Goal: Task Accomplishment & Management: Use online tool/utility

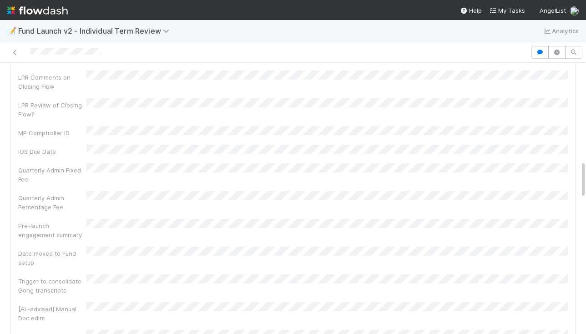
scroll to position [816, 0]
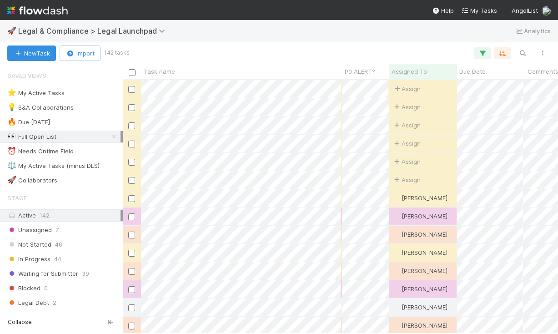
scroll to position [0, 0]
click at [61, 93] on div "⭐ My Active Tasks" at bounding box center [35, 92] width 57 height 11
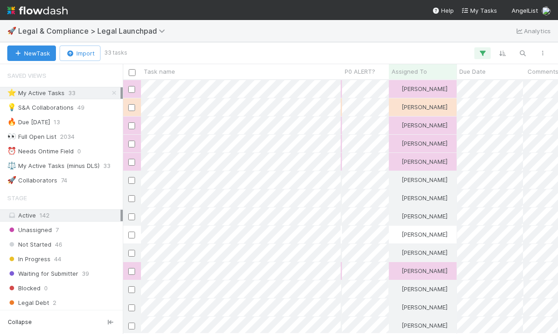
scroll to position [253, 435]
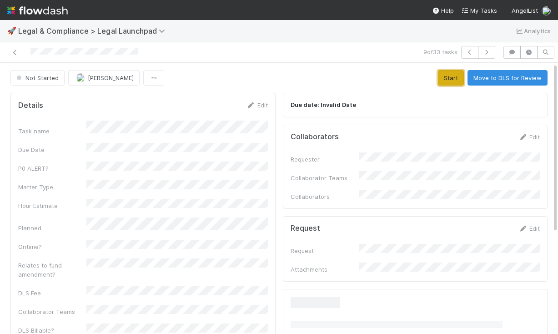
click at [444, 83] on button "Start" at bounding box center [451, 77] width 26 height 15
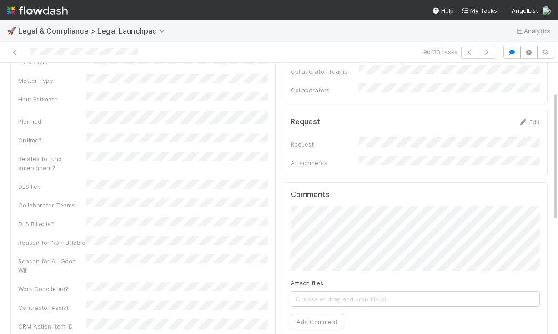
scroll to position [168, 0]
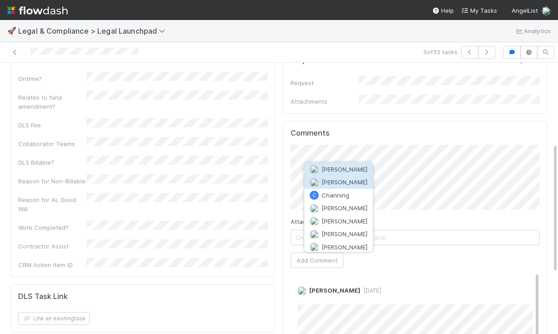
click at [348, 184] on span "[PERSON_NAME]" at bounding box center [344, 181] width 46 height 7
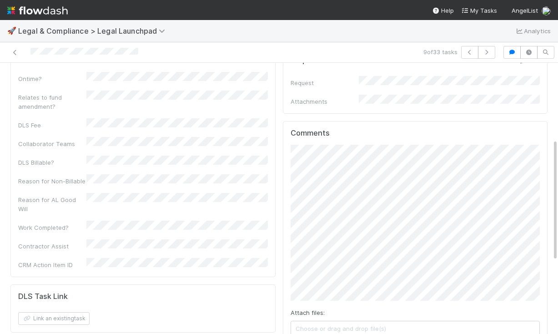
click at [256, 187] on div "Details Edit Task name Due Date P0 ALERT? Matter Type Hour Estimate Planned Ont…" at bounding box center [279, 242] width 544 height 642
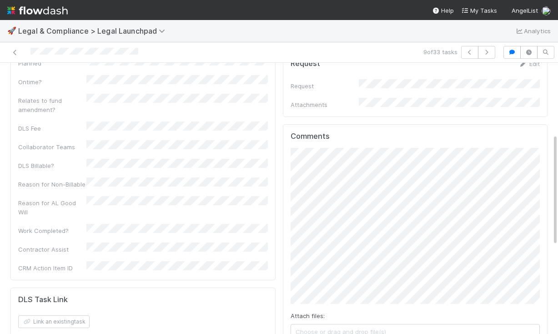
scroll to position [173, 0]
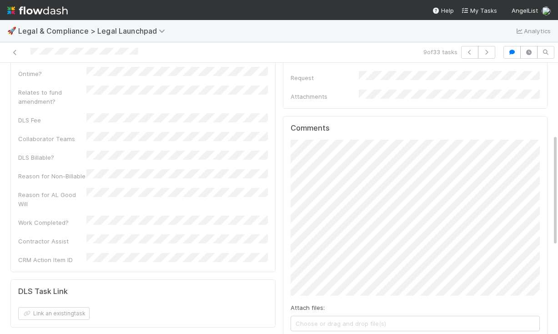
click at [286, 159] on div "Comments Attach files: Choose or drag and drop file(s) Add Comment Scarlett Gra…" at bounding box center [415, 332] width 265 height 432
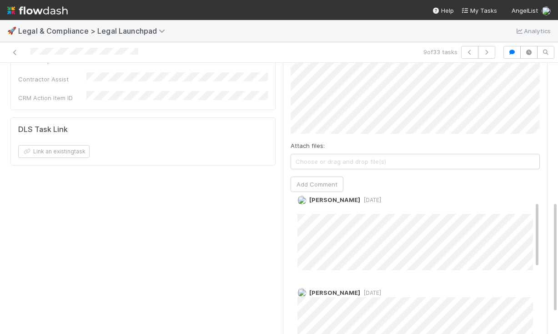
scroll to position [0, 0]
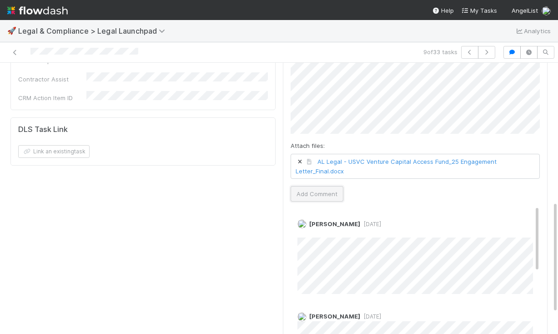
click at [330, 186] on button "Add Comment" at bounding box center [317, 193] width 53 height 15
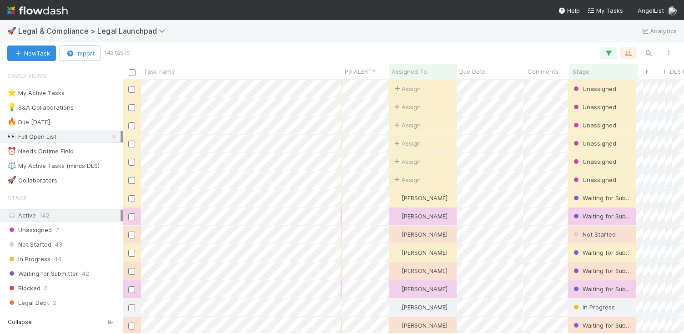
scroll to position [0, 0]
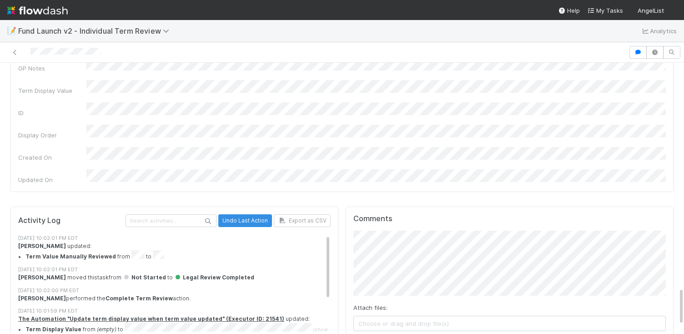
scroll to position [1583, 0]
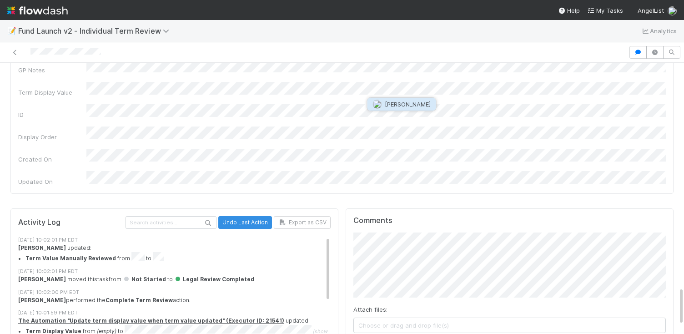
click at [418, 109] on button "[PERSON_NAME]" at bounding box center [401, 104] width 69 height 13
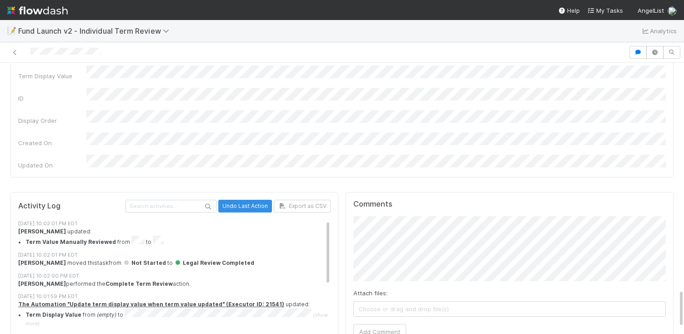
scroll to position [10, 0]
click at [634, 51] on icon "button" at bounding box center [637, 52] width 9 height 5
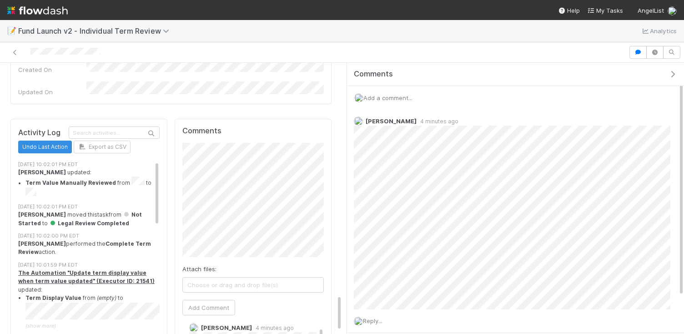
scroll to position [1692, 0]
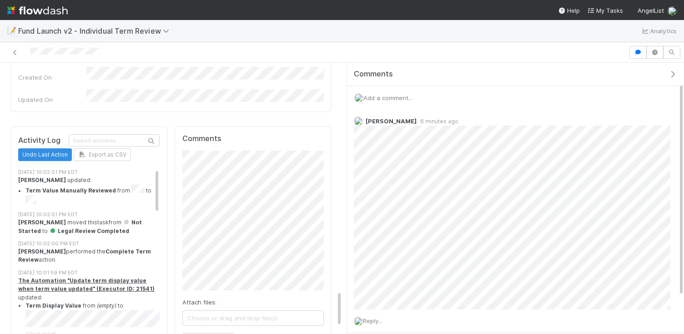
click at [172, 123] on div "Comments Attach files: Choose or drag and drop file(s) Add Comment Jeremy Navar…" at bounding box center [253, 338] width 164 height 430
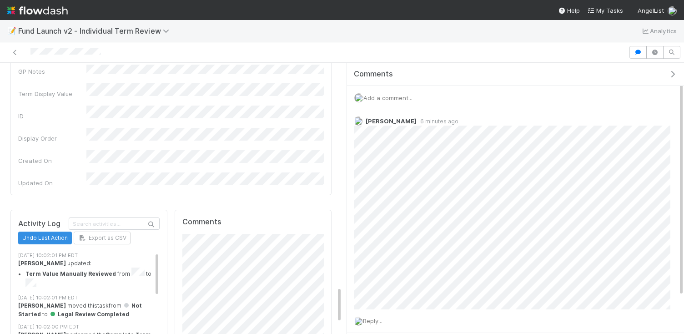
scroll to position [1606, 0]
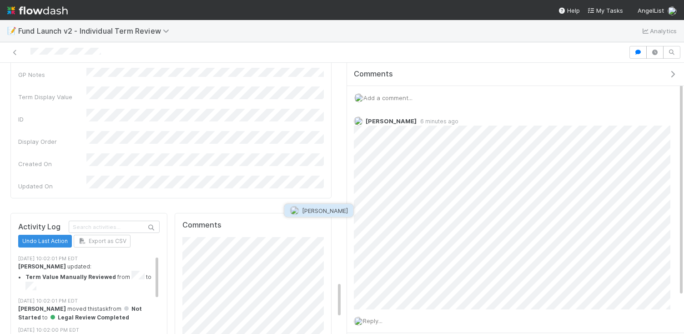
click at [314, 214] on button "Kevin Fawcett" at bounding box center [319, 210] width 69 height 13
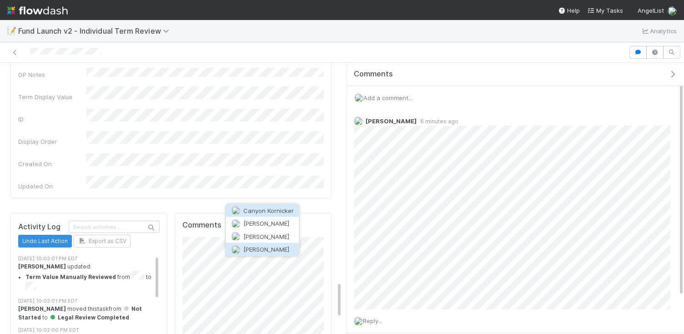
click at [266, 250] on span "Kevin Fawcett" at bounding box center [266, 249] width 46 height 7
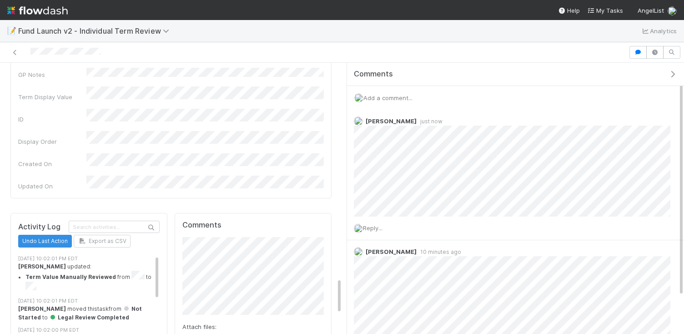
scroll to position [1617, 0]
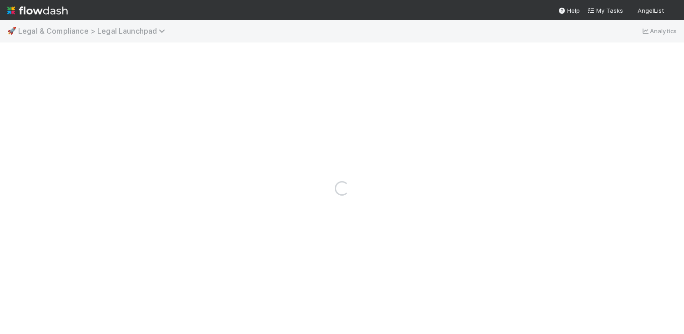
click at [77, 32] on span "Legal & Compliance > Legal Launchpad" at bounding box center [93, 30] width 151 height 9
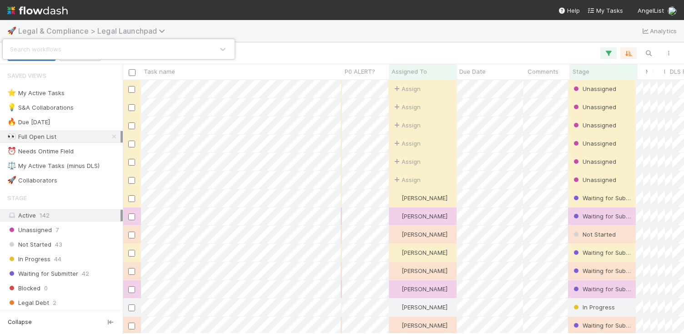
scroll to position [253, 561]
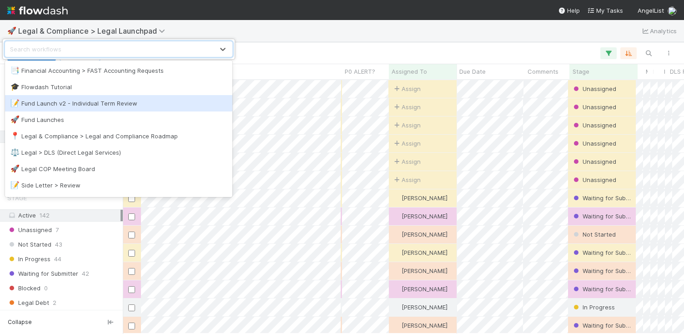
click at [82, 102] on div "📝 Fund Launch v2 - Individual Term Review" at bounding box center [118, 103] width 216 height 9
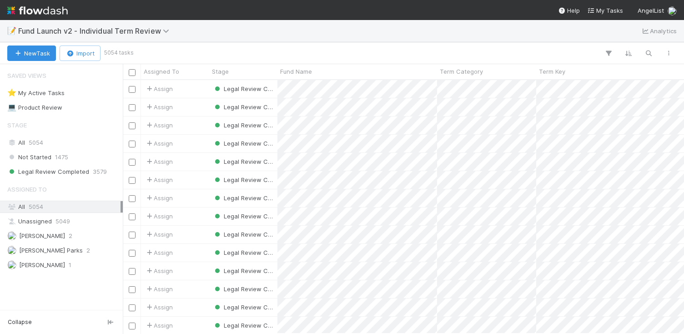
scroll to position [253, 561]
click at [668, 51] on icon "button" at bounding box center [668, 52] width 9 height 5
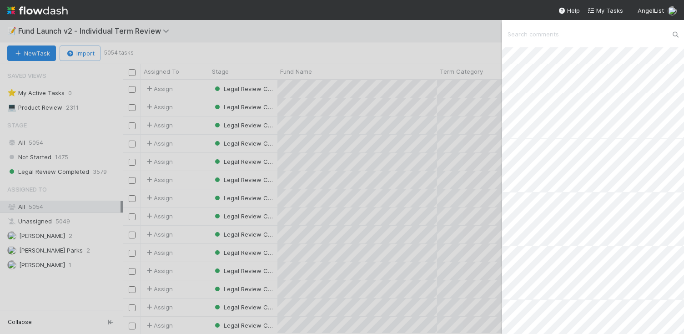
scroll to position [556, 0]
click at [528, 316] on link "Load more" at bounding box center [522, 319] width 30 height 7
click at [529, 319] on link "Load more" at bounding box center [522, 319] width 30 height 7
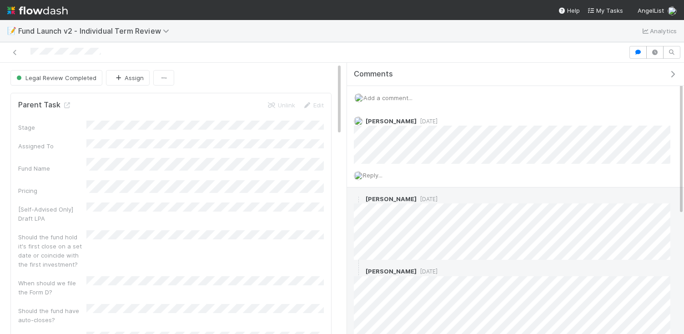
scroll to position [213, 0]
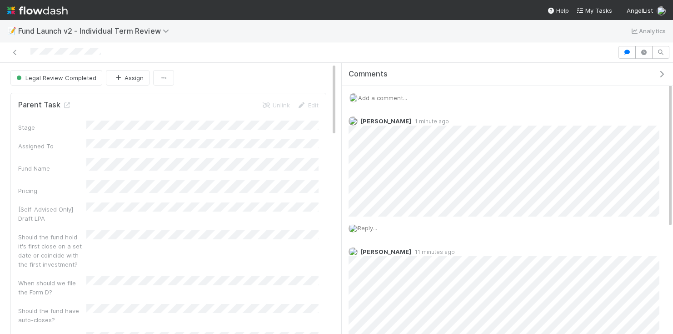
click at [489, 93] on div "Add a comment..." at bounding box center [508, 98] width 332 height 24
click at [420, 95] on div "Add a comment..." at bounding box center [508, 98] width 332 height 24
click at [391, 98] on span "Add a comment..." at bounding box center [382, 97] width 49 height 7
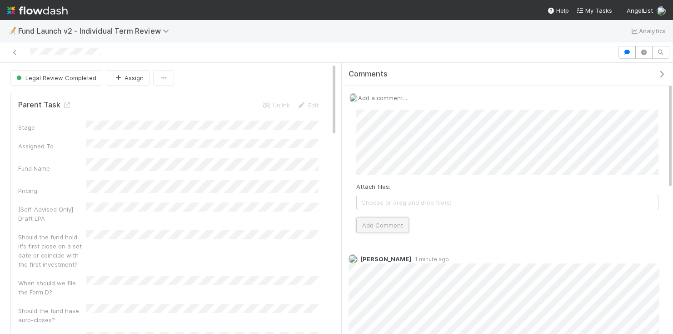
click at [387, 218] on button "Add Comment" at bounding box center [382, 224] width 53 height 15
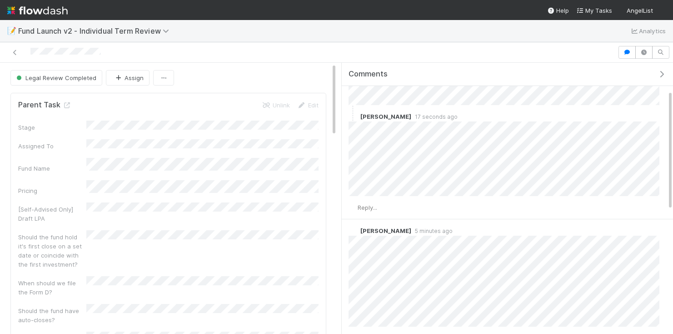
scroll to position [64, 0]
